Goal: Task Accomplishment & Management: Complete application form

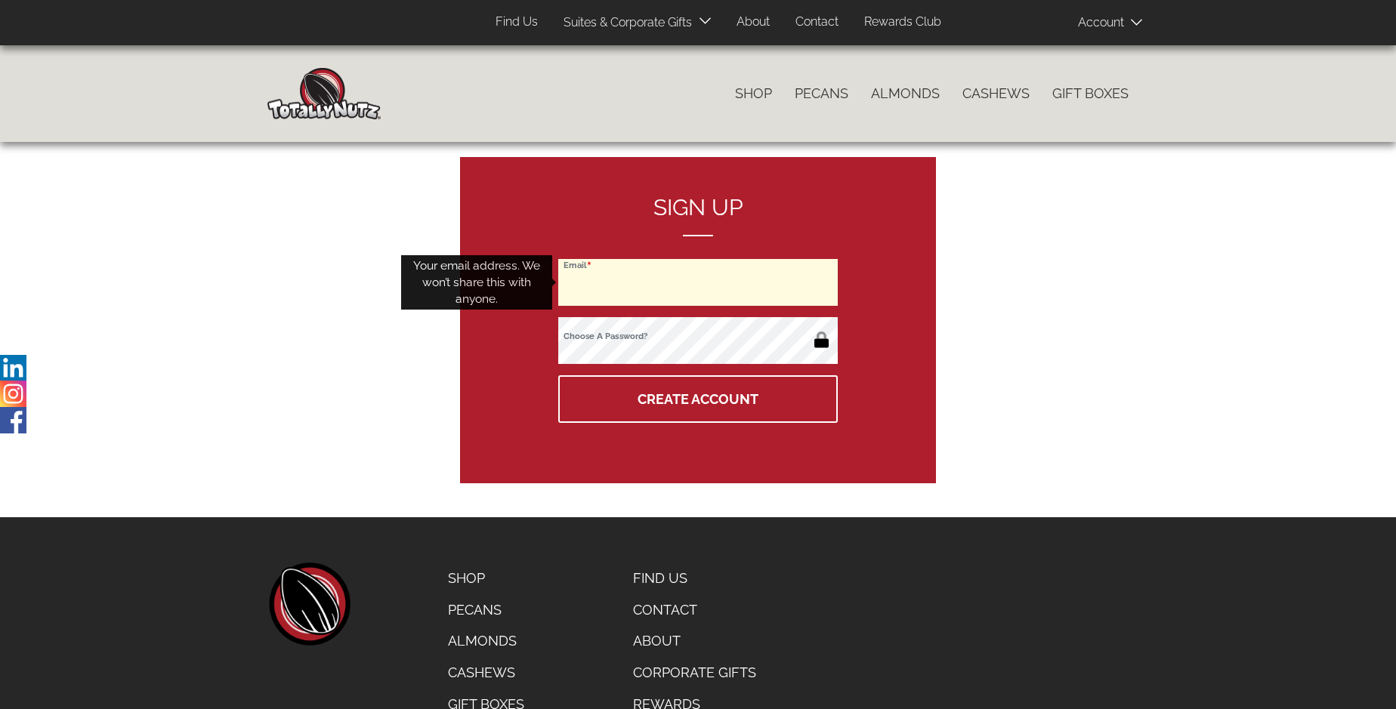
click at [698, 282] on input "Email" at bounding box center [697, 282] width 279 height 47
type input "[EMAIL_ADDRESS][DOMAIN_NAME]"
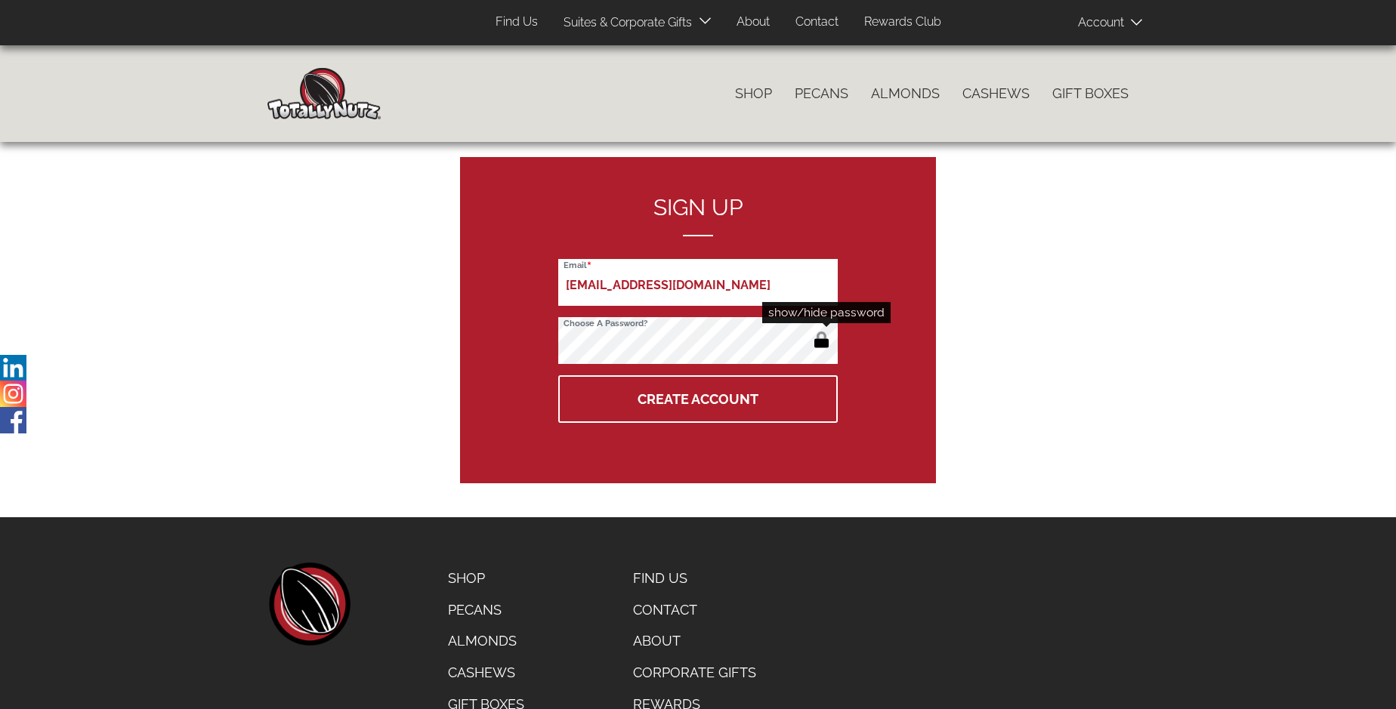
click at [821, 341] on button "button" at bounding box center [821, 341] width 25 height 24
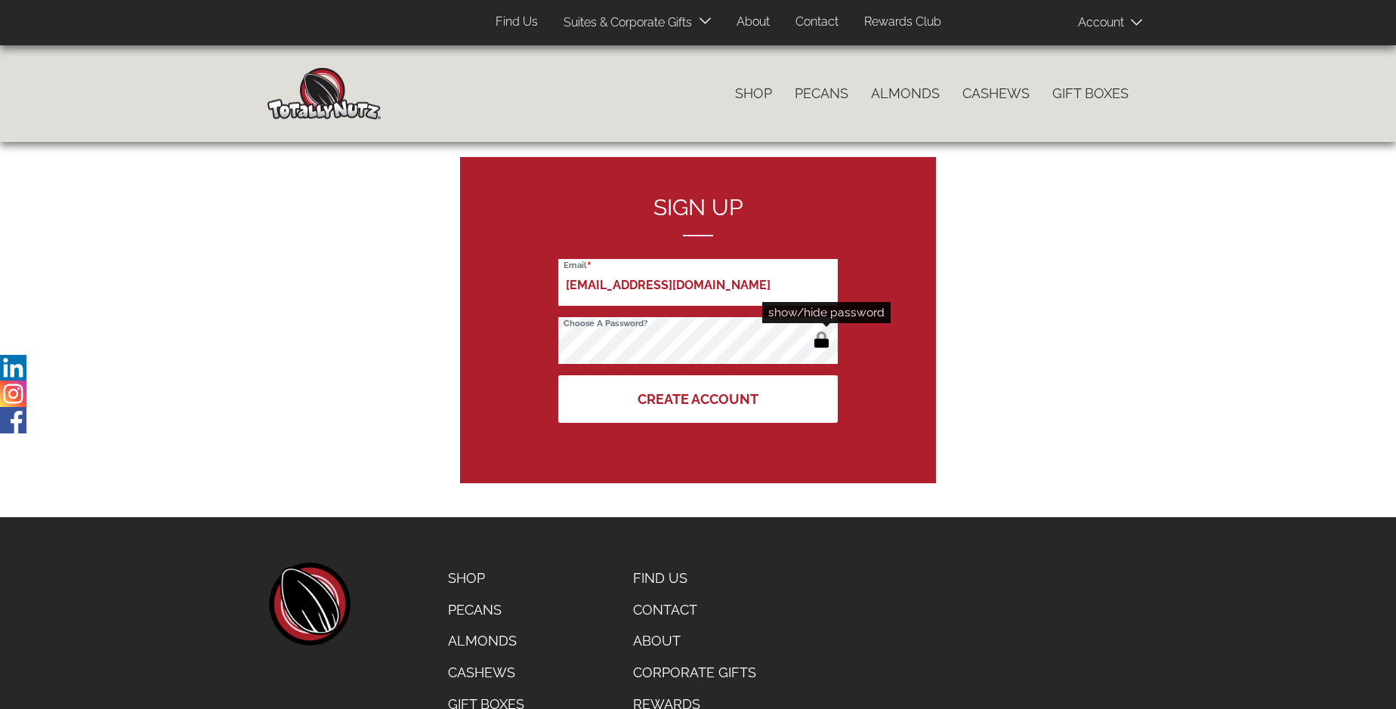
click at [698, 399] on button "Create Account" at bounding box center [697, 399] width 279 height 48
